Goal: Find specific page/section: Find specific page/section

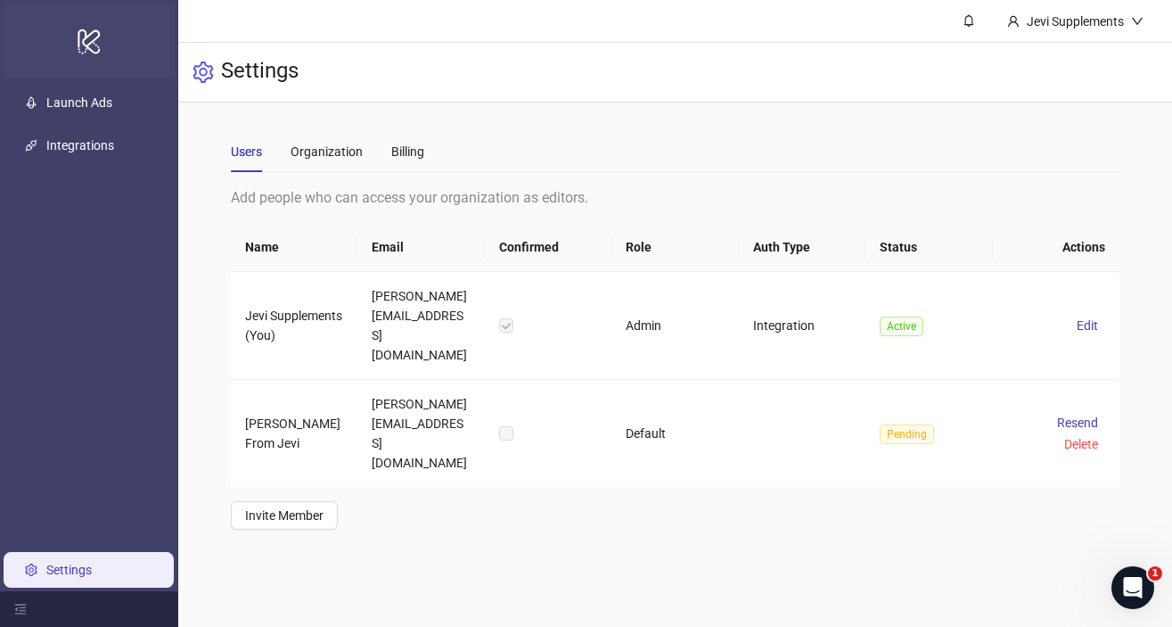
click at [94, 30] on icon at bounding box center [89, 41] width 22 height 25
click at [88, 37] on icon "logo/logo-mobile" at bounding box center [89, 41] width 25 height 43
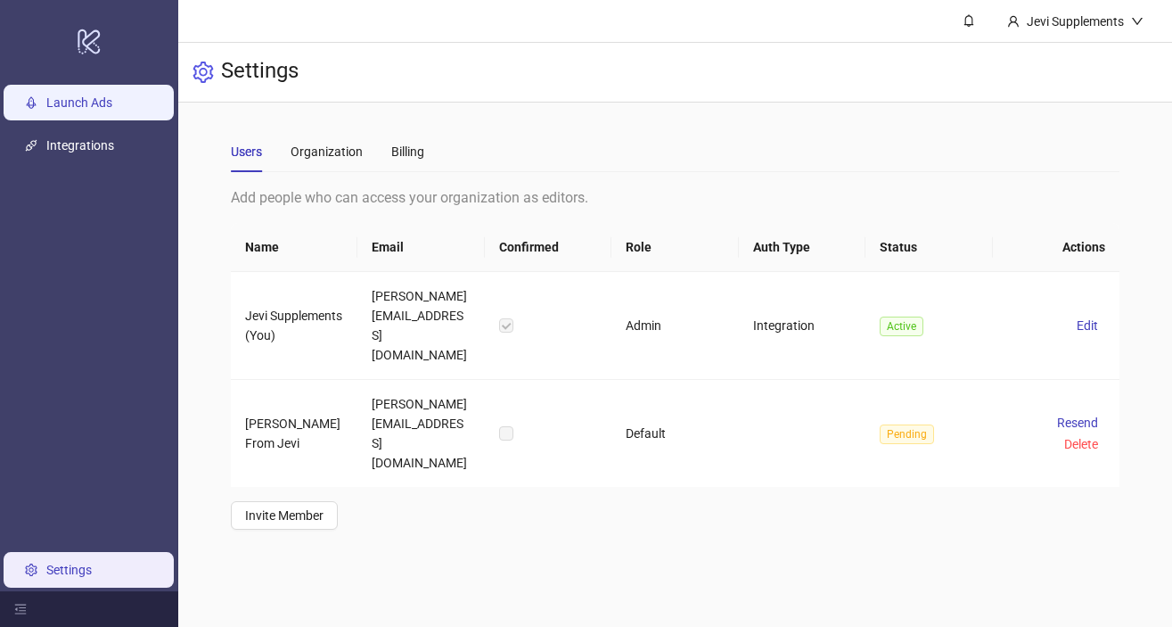
click at [70, 98] on link "Launch Ads" at bounding box center [79, 102] width 66 height 14
